Goal: Information Seeking & Learning: Learn about a topic

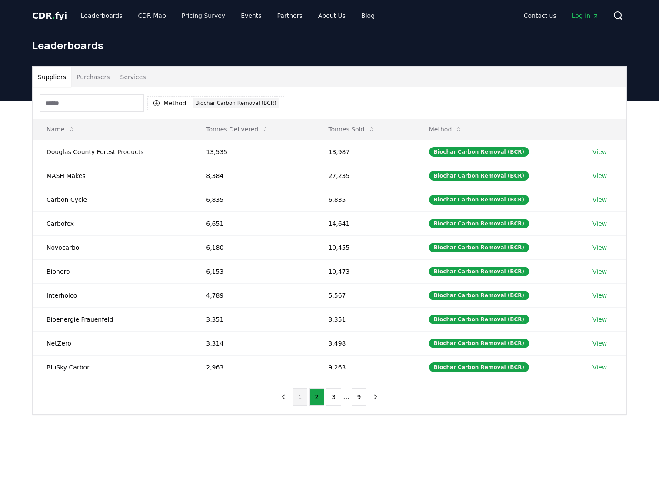
click at [301, 397] on button "1" at bounding box center [300, 396] width 15 height 17
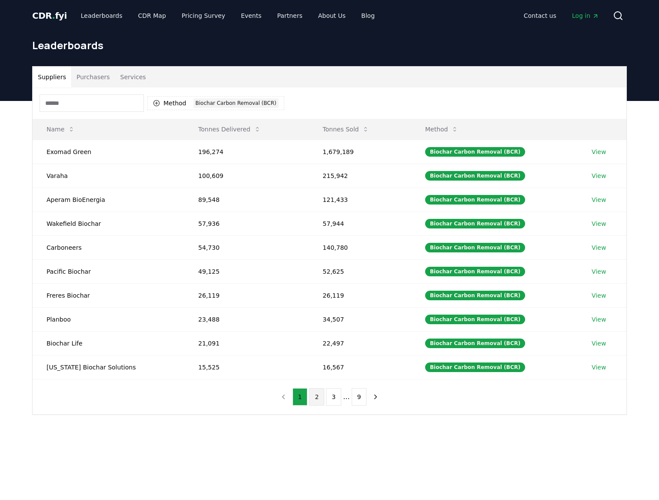
click at [320, 393] on button "2" at bounding box center [316, 396] width 15 height 17
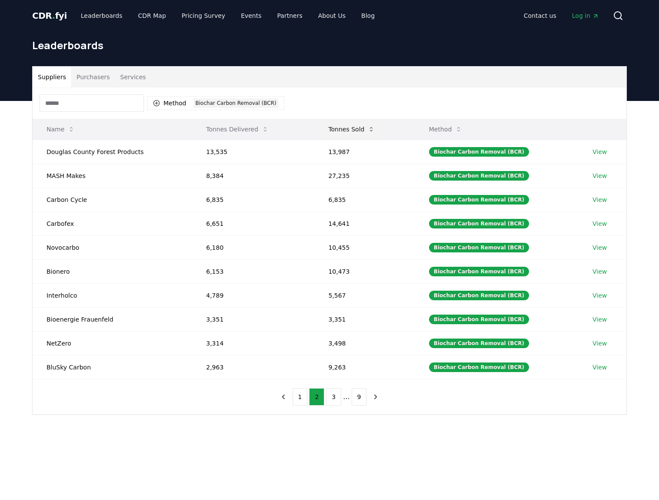
click at [373, 130] on icon at bounding box center [371, 129] width 7 height 7
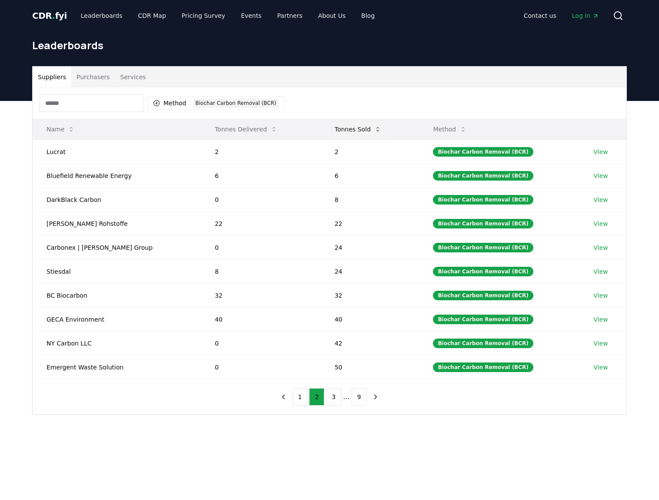
click at [328, 128] on button "Tonnes Sold" at bounding box center [358, 128] width 60 height 17
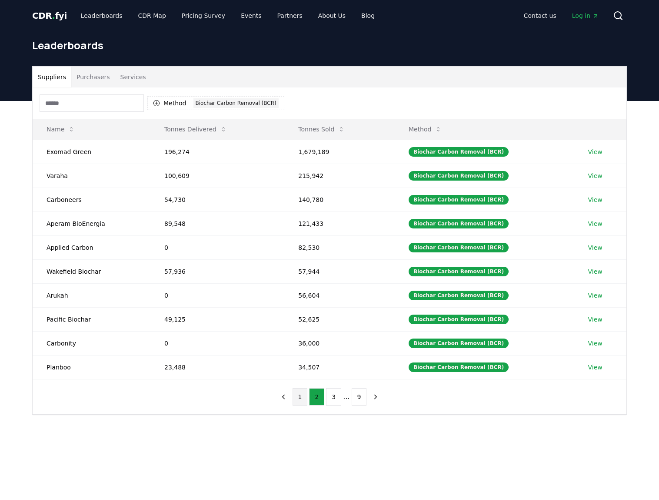
click at [303, 397] on button "1" at bounding box center [300, 396] width 15 height 17
click at [322, 397] on button "2" at bounding box center [316, 396] width 15 height 17
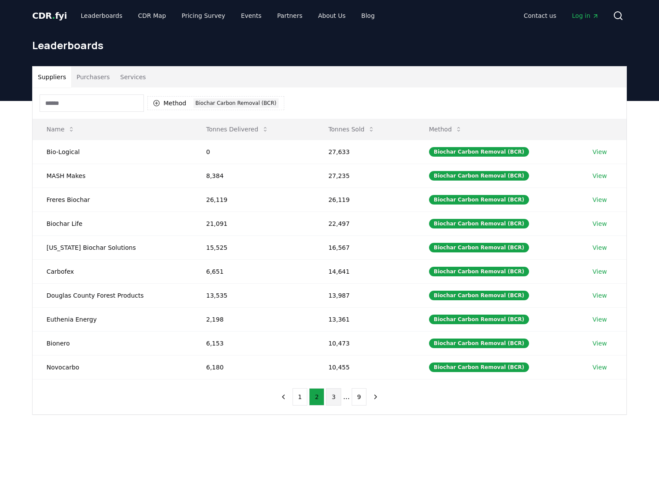
click at [332, 392] on button "3" at bounding box center [333, 396] width 15 height 17
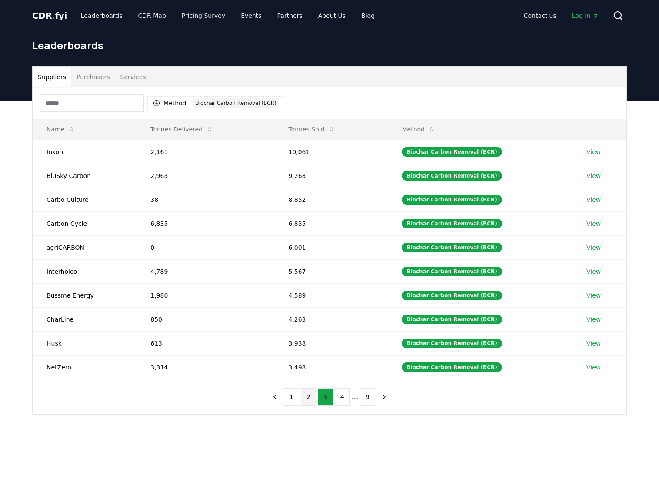
click at [308, 394] on button "2" at bounding box center [308, 396] width 15 height 17
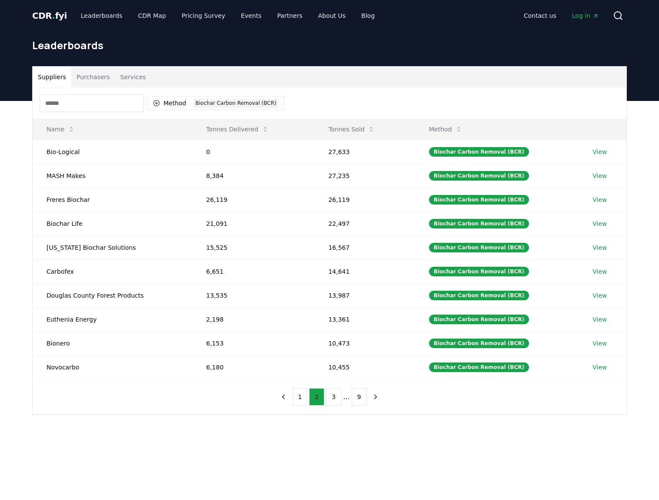
click at [296, 395] on button "1" at bounding box center [300, 396] width 15 height 17
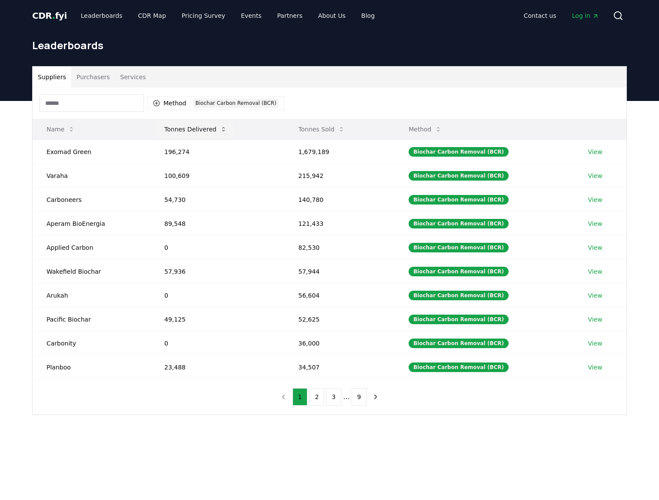
click at [210, 130] on button "Tonnes Delivered" at bounding box center [195, 128] width 77 height 17
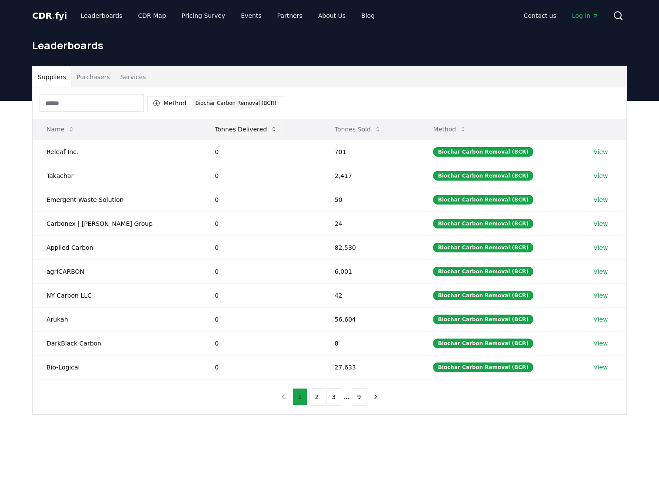
click at [210, 130] on button "Tonnes Delivered" at bounding box center [246, 128] width 77 height 17
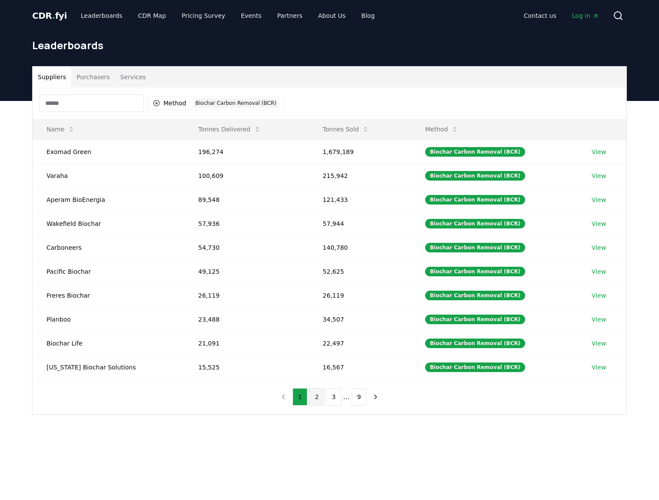
click at [322, 394] on button "2" at bounding box center [316, 396] width 15 height 17
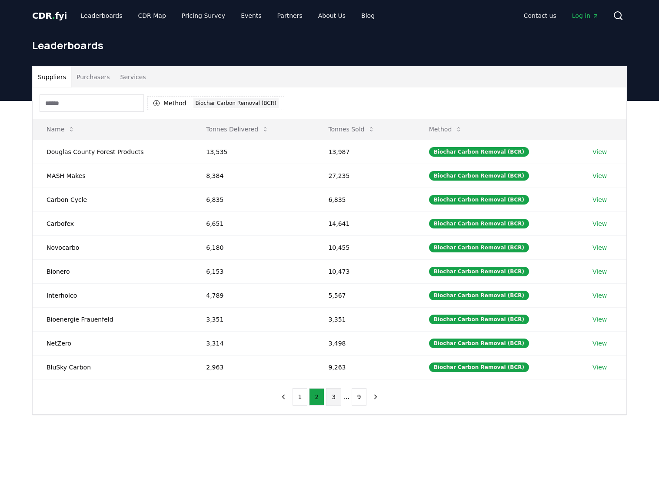
click at [336, 395] on button "3" at bounding box center [333, 396] width 15 height 17
